Goal: Navigation & Orientation: Go to known website

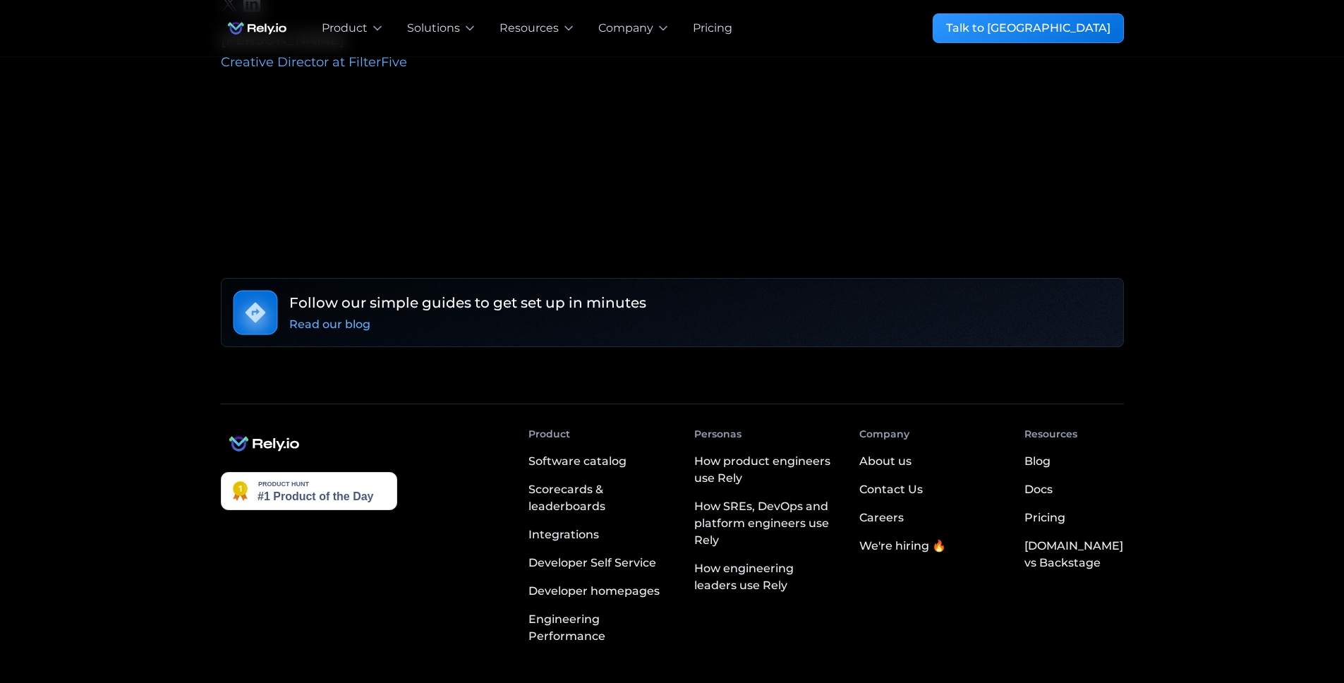
scroll to position [4792, 0]
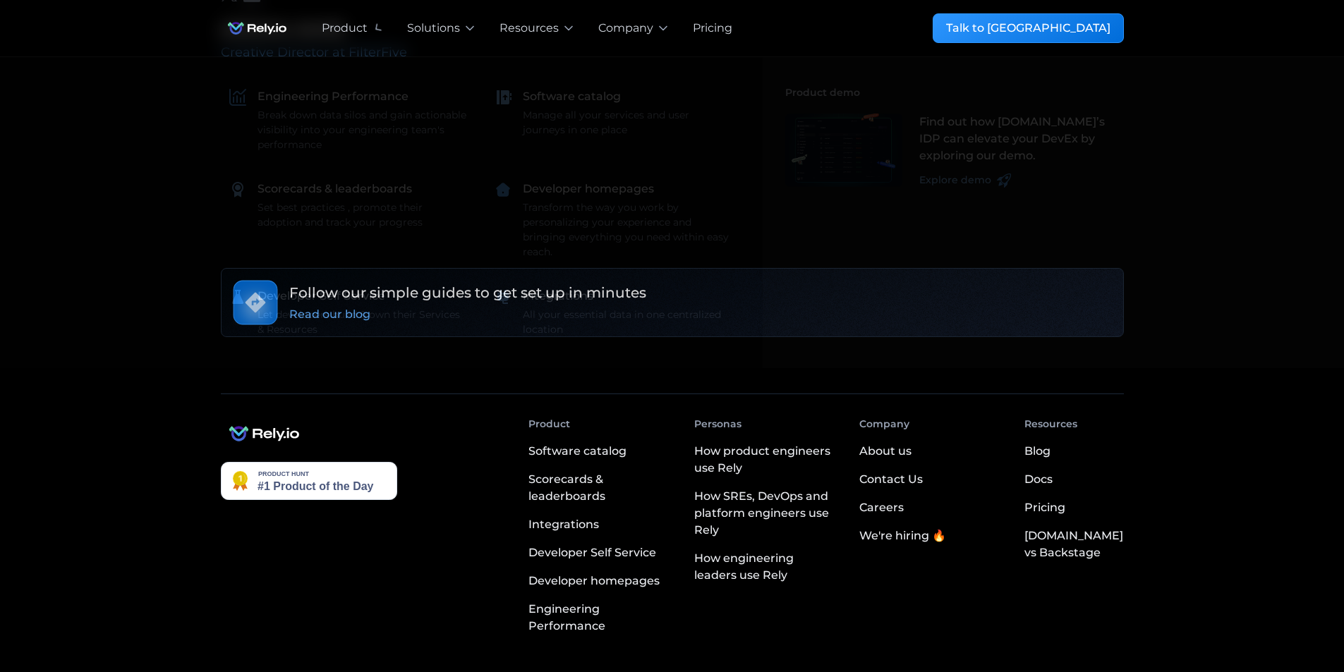
click at [274, 27] on img "home" at bounding box center [257, 28] width 73 height 28
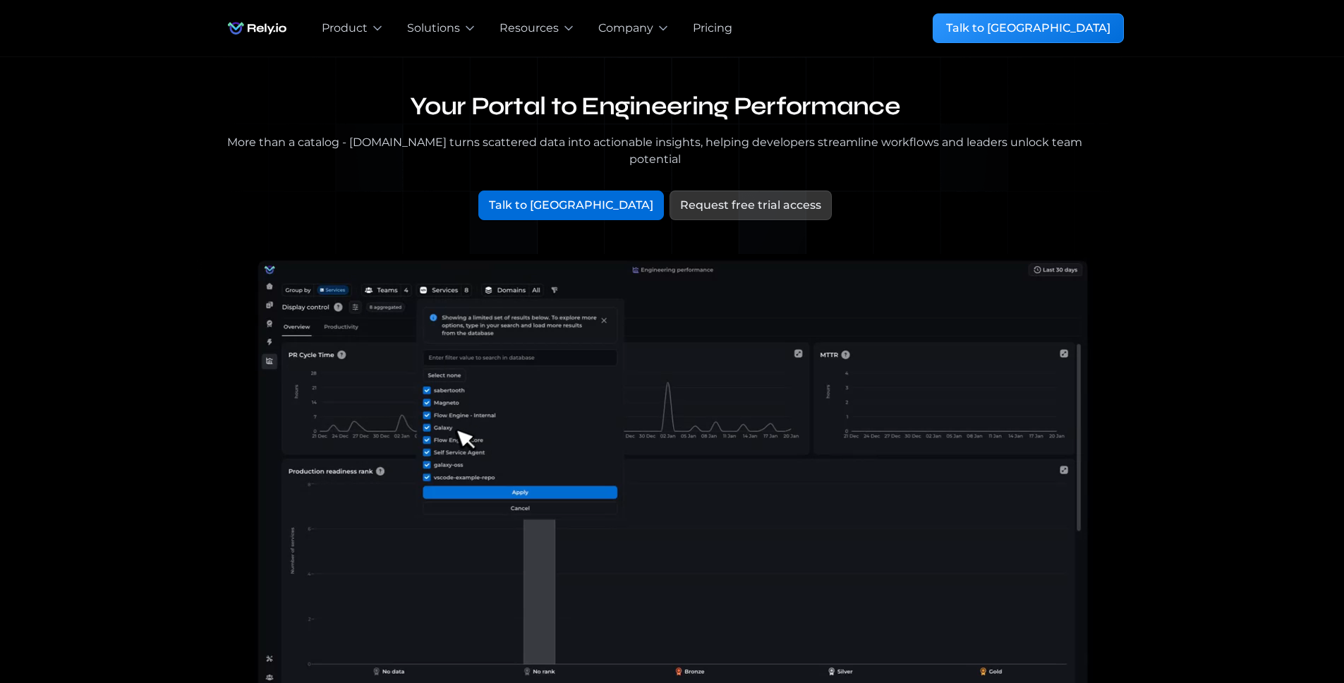
click at [11, 4] on div "**********" at bounding box center [672, 28] width 1344 height 57
